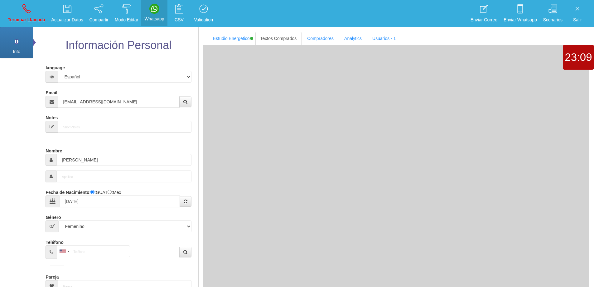
select select "2"
click at [16, 17] on p "Terminar Llamada" at bounding box center [26, 19] width 37 height 7
select select "0"
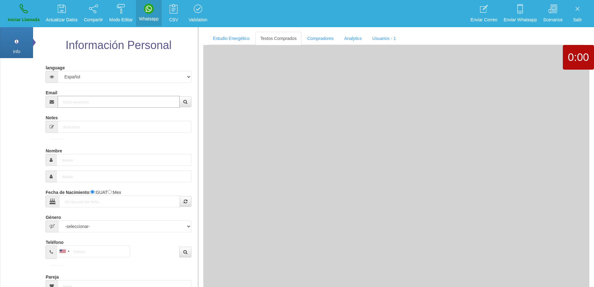
click at [123, 104] on input "Email" at bounding box center [119, 102] width 122 height 12
paste input "[EMAIL_ADDRESS][DOMAIN_NAME]"
type input "[EMAIL_ADDRESS][DOMAIN_NAME]"
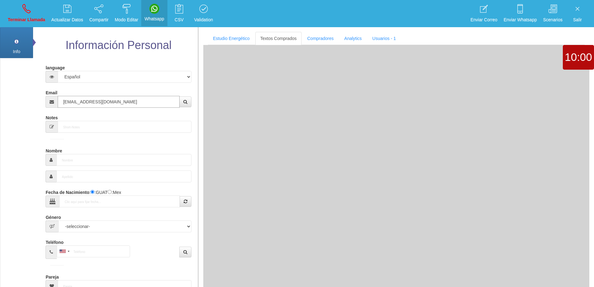
type input "[DATE]"
type input "[PERSON_NAME]"
select select "2"
type input "[EMAIL_ADDRESS][DOMAIN_NAME]"
click at [28, 14] on link "Terminar Llamada" at bounding box center [27, 13] width 42 height 23
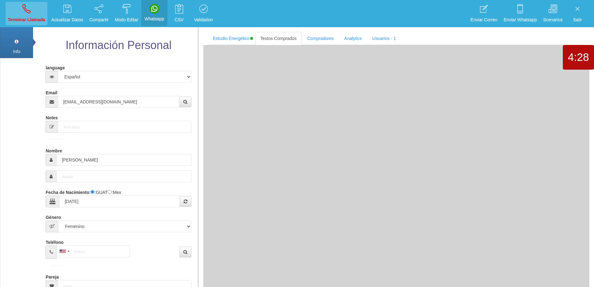
select select "0"
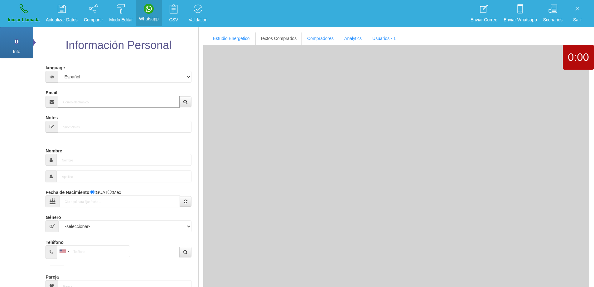
click at [100, 101] on input "Email" at bounding box center [119, 102] width 122 height 12
paste input "[EMAIL_ADDRESS][DOMAIN_NAME]"
type input "[EMAIL_ADDRESS][DOMAIN_NAME]"
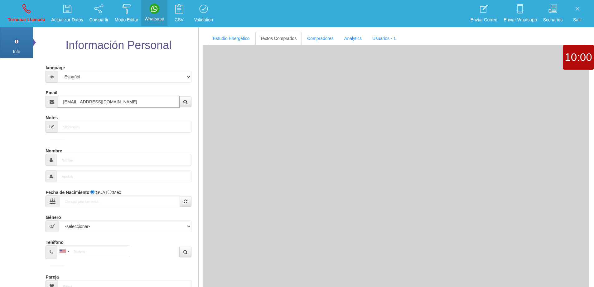
type input "6 Abr 1958"
type input "[PERSON_NAME]"
select select "2"
type input "[EMAIL_ADDRESS][DOMAIN_NAME]"
click at [22, 4] on icon at bounding box center [26, 9] width 8 height 10
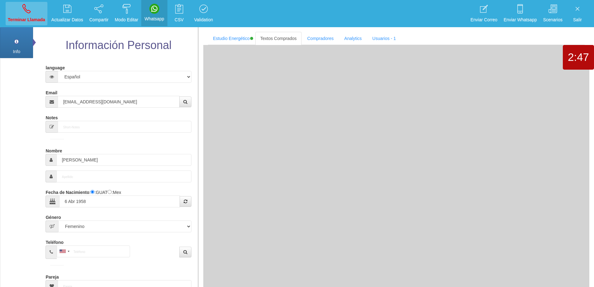
select select "0"
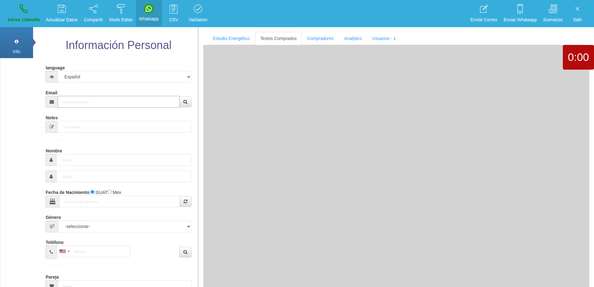
click at [105, 106] on input "Email" at bounding box center [119, 102] width 122 height 12
paste input "[EMAIL_ADDRESS][DOMAIN_NAME]"
type input "[EMAIL_ADDRESS][DOMAIN_NAME]"
click at [191, 103] on button "button" at bounding box center [185, 101] width 12 height 11
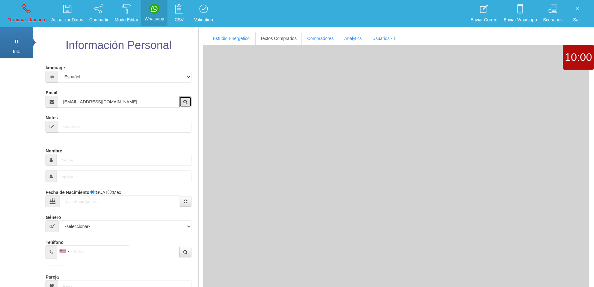
type input "7 Dic 1965"
select select "4"
type input "[PERSON_NAME]"
select select "2"
click at [30, 11] on icon at bounding box center [26, 9] width 8 height 10
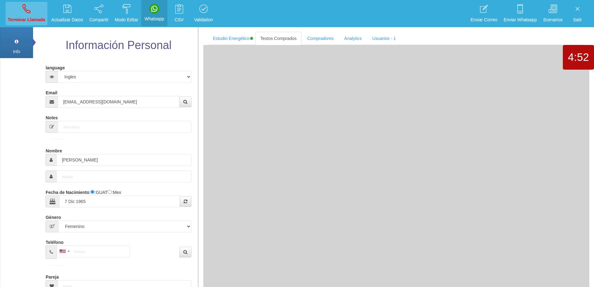
select select "0"
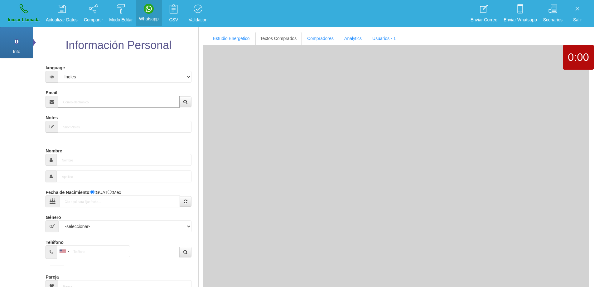
click at [107, 101] on input "Email" at bounding box center [119, 102] width 122 height 12
paste input "[EMAIL_ADDRESS][DOMAIN_NAME]"
type input "[EMAIL_ADDRESS][DOMAIN_NAME]"
click at [190, 98] on button "button" at bounding box center [185, 101] width 12 height 11
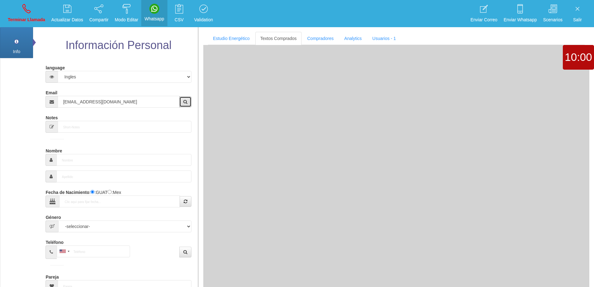
type input "[DATE]"
type input "Comprador simple"
type input "[PERSON_NAME]"
select select "1"
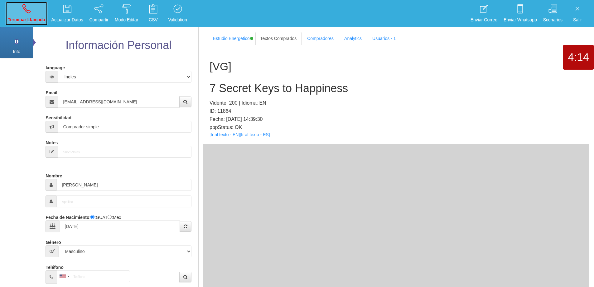
click at [19, 10] on link "Terminar Llamada" at bounding box center [27, 13] width 42 height 23
select select "0"
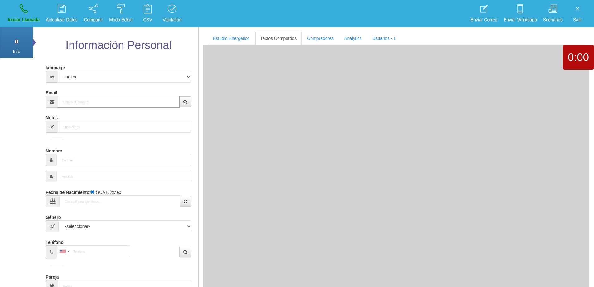
click at [83, 102] on input "Email" at bounding box center [119, 102] width 122 height 12
paste input "[EMAIL_ADDRESS][DOMAIN_NAME]"
type input "[EMAIL_ADDRESS][DOMAIN_NAME]"
click at [182, 101] on button "button" at bounding box center [185, 101] width 12 height 11
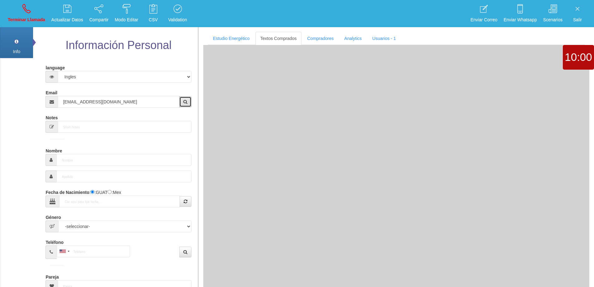
type input "[DATE]"
type input "[PERSON_NAME]"
select select "2"
